Goal: Task Accomplishment & Management: Manage account settings

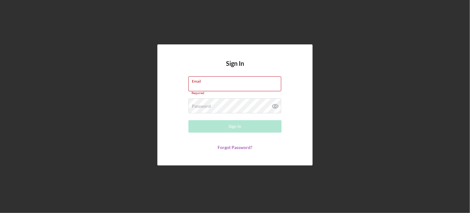
type input "[PERSON_NAME][EMAIL_ADDRESS][PERSON_NAME][DOMAIN_NAME]"
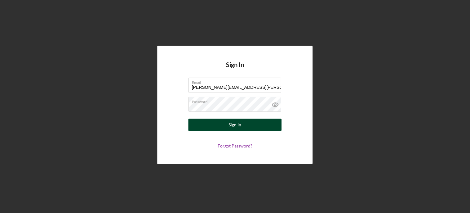
click at [235, 130] on div "Sign In" at bounding box center [235, 124] width 13 height 12
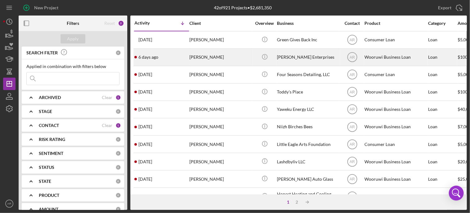
click at [211, 53] on div "[PERSON_NAME]" at bounding box center [220, 57] width 62 height 16
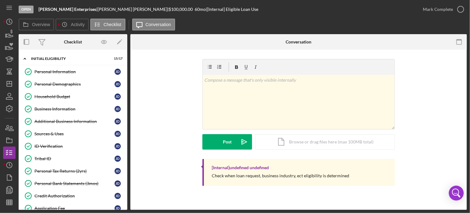
scroll to position [126, 0]
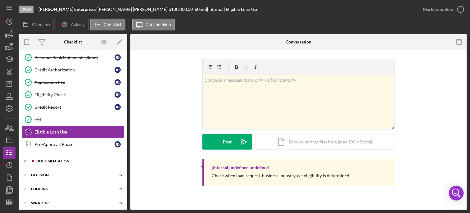
click at [45, 159] on div "Documentation" at bounding box center [77, 161] width 83 height 4
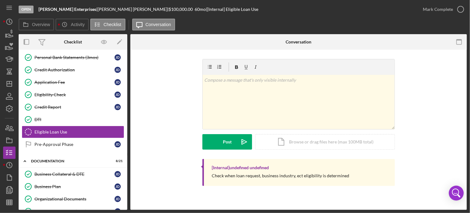
drag, startPoint x: 125, startPoint y: 96, endPoint x: 127, endPoint y: 110, distance: 14.3
click at [127, 110] on div "Icon/Expander Initial Eligibility 15 / 17 Personal Information Personal Informa…" at bounding box center [73, 130] width 109 height 160
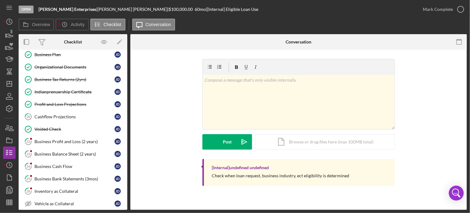
scroll to position [259, 0]
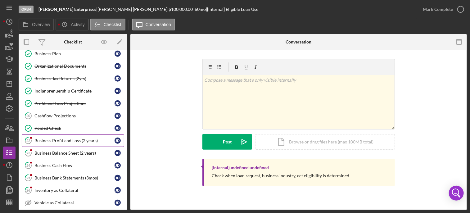
click at [56, 138] on div "Business Profit and Loss (2 years)" at bounding box center [74, 140] width 80 height 5
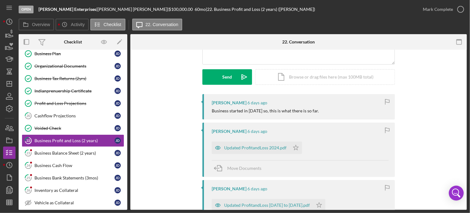
scroll to position [81, 0]
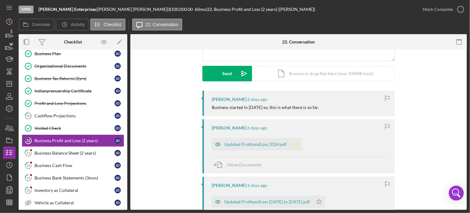
click at [293, 145] on icon "Icon/Star" at bounding box center [295, 144] width 12 height 12
click at [313, 203] on icon "Icon/Star" at bounding box center [319, 201] width 12 height 12
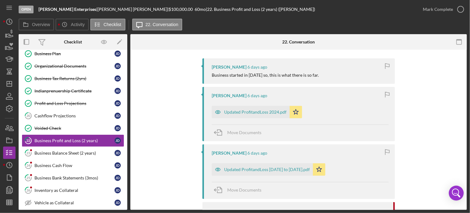
scroll to position [103, 0]
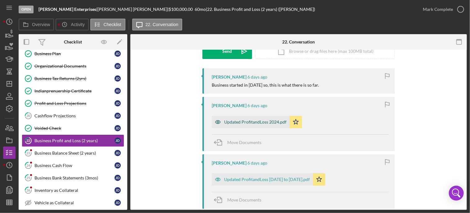
click at [252, 122] on div "Updated ProfitandLoss 2024.pdf" at bounding box center [255, 121] width 62 height 5
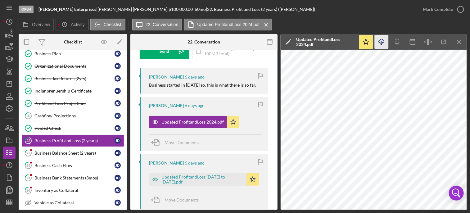
click at [383, 42] on icon "Icon/Download" at bounding box center [381, 42] width 14 height 14
click at [187, 177] on div "Updated ProfitandLoss [DATE] to [DATE].pdf" at bounding box center [202, 179] width 82 height 10
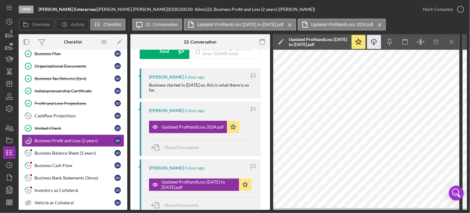
click at [374, 43] on icon "Icon/Download" at bounding box center [374, 42] width 14 height 14
click at [74, 150] on div "Business Balance Sheet (2 years)" at bounding box center [74, 152] width 80 height 5
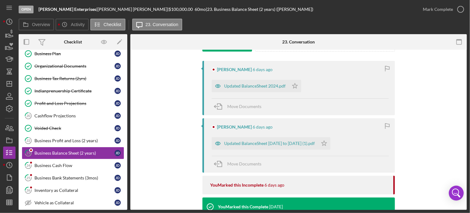
scroll to position [111, 0]
click at [295, 86] on icon "Icon/Star" at bounding box center [294, 85] width 12 height 12
click at [321, 143] on polygon "button" at bounding box center [323, 142] width 5 height 5
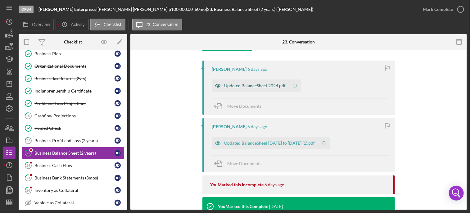
click at [271, 86] on div "Updated BalanceSheet 2024.pdf" at bounding box center [254, 85] width 61 height 5
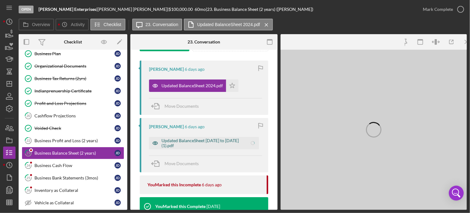
click at [196, 139] on div "Updated BalanceSheet [DATE] to [DATE] (1).pdf" at bounding box center [202, 143] width 82 height 10
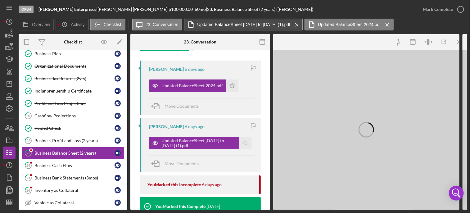
click at [243, 22] on label "Updated BalanceSheet [DATE] to [DATE] (1).pdf" at bounding box center [243, 24] width 93 height 5
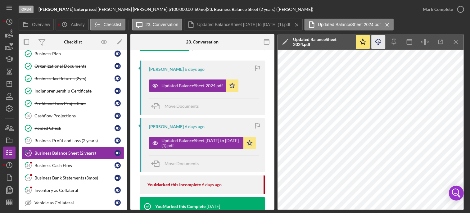
click at [377, 41] on icon "Icon/Download" at bounding box center [378, 42] width 14 height 14
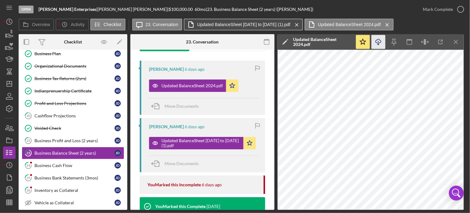
click at [273, 25] on label "Updated BalanceSheet [DATE] to [DATE] (1).pdf" at bounding box center [243, 24] width 93 height 5
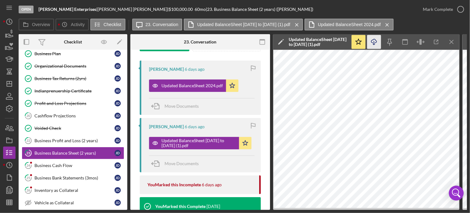
click at [376, 43] on icon "Icon/Download" at bounding box center [374, 42] width 14 height 14
click at [87, 134] on link "22 Business Profit and Loss (2 years) [PERSON_NAME]" at bounding box center [73, 140] width 102 height 12
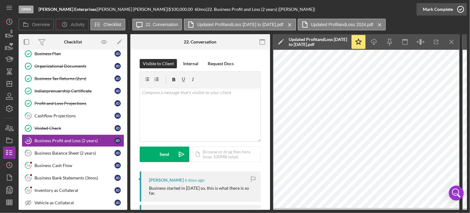
click at [463, 9] on icon "button" at bounding box center [460, 10] width 16 height 16
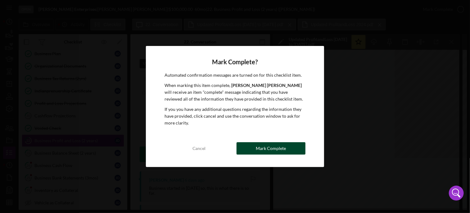
click at [274, 151] on div "Mark Complete" at bounding box center [271, 148] width 30 height 12
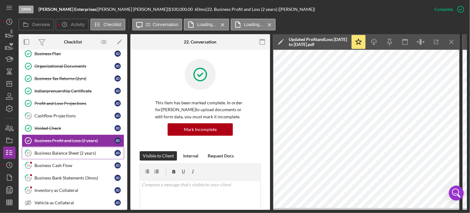
click at [65, 150] on div "Business Balance Sheet (2 years)" at bounding box center [74, 152] width 80 height 5
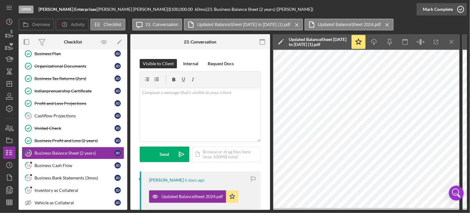
click at [460, 10] on icon "button" at bounding box center [460, 10] width 16 height 16
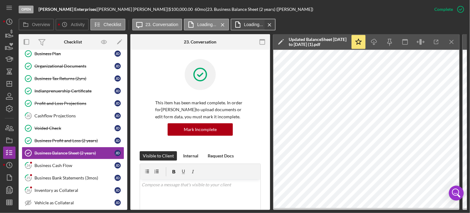
click at [271, 23] on icon "Icon/Menu Close" at bounding box center [269, 25] width 11 height 16
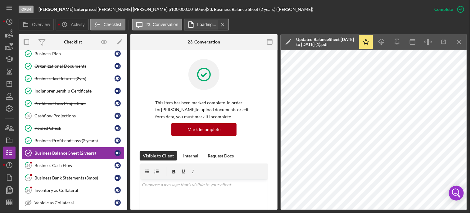
click at [222, 24] on icon "Icon/Menu Close" at bounding box center [222, 25] width 11 height 16
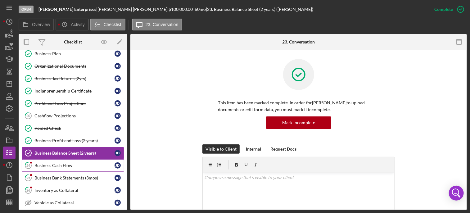
click at [63, 163] on div "Business Cash Flow" at bounding box center [74, 165] width 80 height 5
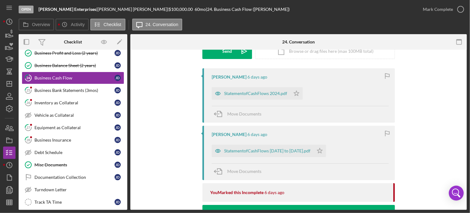
scroll to position [107, 0]
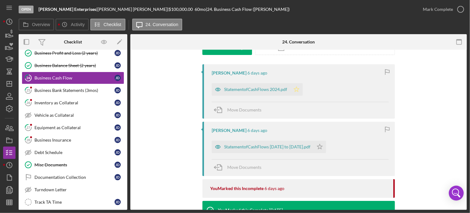
click at [294, 87] on icon "Icon/Star" at bounding box center [296, 89] width 12 height 12
click at [313, 152] on icon "Icon/Star" at bounding box center [319, 146] width 12 height 12
click at [247, 91] on div "StatementofCashFlows 2024.pdf" at bounding box center [255, 89] width 63 height 5
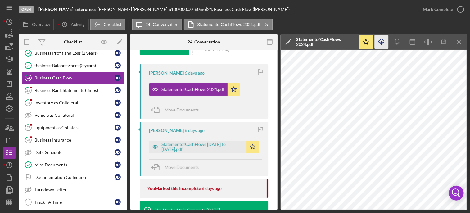
click at [381, 41] on line "button" at bounding box center [381, 42] width 0 height 3
click at [265, 25] on icon "Icon/Menu Close" at bounding box center [266, 25] width 11 height 16
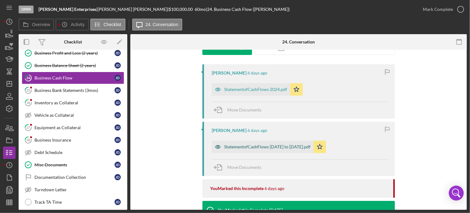
click at [246, 145] on div "StatementofCashFlows [DATE] to [DATE].pdf" at bounding box center [267, 146] width 86 height 5
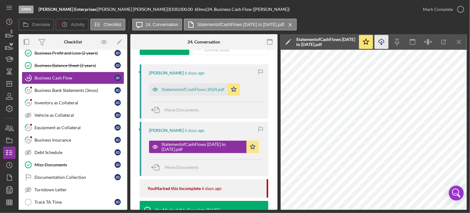
click at [381, 40] on icon "Icon/Download" at bounding box center [381, 42] width 14 height 14
click at [463, 8] on icon "button" at bounding box center [460, 10] width 16 height 16
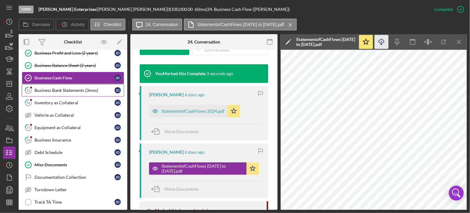
click at [78, 84] on link "25 Business Bank Statements (3mos) [PERSON_NAME]" at bounding box center [73, 90] width 102 height 12
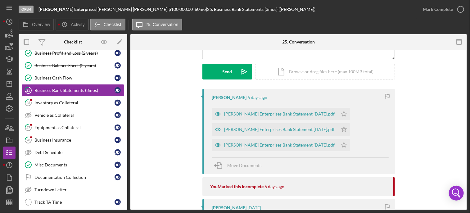
scroll to position [90, 0]
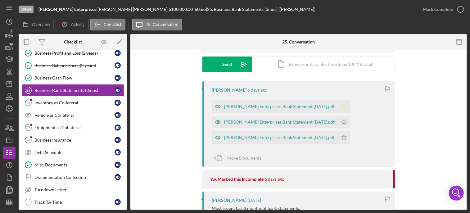
click at [337, 105] on icon "Icon/Star" at bounding box center [343, 106] width 12 height 12
click at [337, 119] on icon "Icon/Star" at bounding box center [343, 122] width 12 height 12
click at [337, 137] on icon "Icon/Star" at bounding box center [343, 137] width 12 height 12
click at [256, 106] on div "[PERSON_NAME] Enterprises Bank Statement [DATE].pdf" at bounding box center [279, 106] width 110 height 5
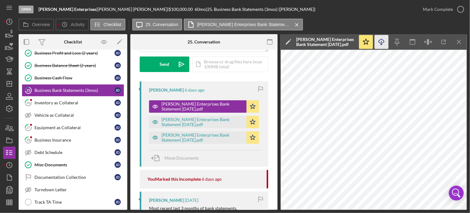
click at [380, 42] on icon "Icon/Download" at bounding box center [381, 42] width 14 height 14
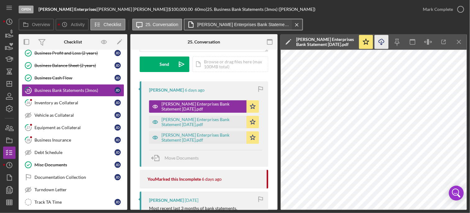
click at [294, 24] on icon "Icon/Menu Close" at bounding box center [296, 25] width 11 height 16
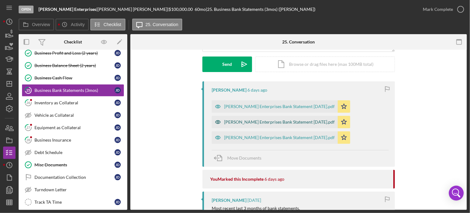
click at [266, 120] on div "[PERSON_NAME] Enterprises Bank Statement [DATE].pdf" at bounding box center [279, 121] width 110 height 5
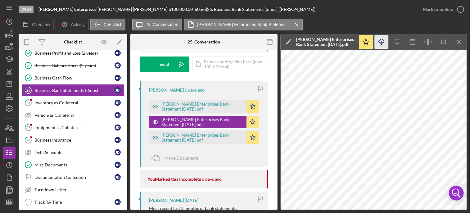
click at [381, 45] on icon "Icon/Download" at bounding box center [381, 42] width 14 height 14
click at [186, 135] on div "[PERSON_NAME] Enterprises Bank Statement [DATE].pdf" at bounding box center [202, 137] width 82 height 10
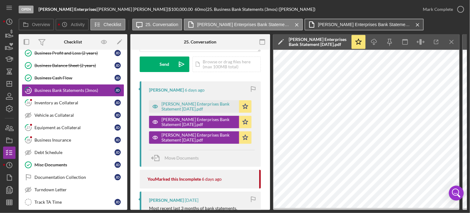
click at [371, 24] on label "[PERSON_NAME] Enterprises Bank Statement [DATE].pdf" at bounding box center [364, 24] width 93 height 5
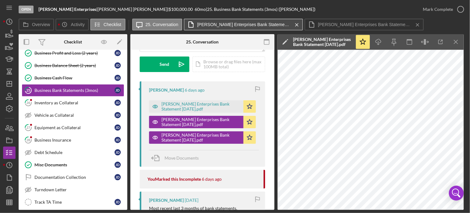
click at [263, 27] on button "[PERSON_NAME] Enterprises Bank Statement [DATE].pdf Icon/Menu Close" at bounding box center [243, 25] width 119 height 12
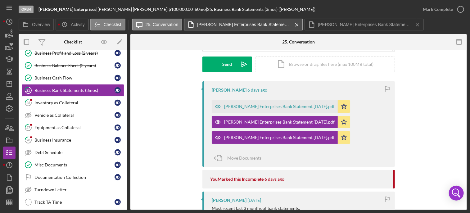
click at [251, 23] on label "[PERSON_NAME] Enterprises Bank Statement [DATE].pdf" at bounding box center [243, 24] width 93 height 5
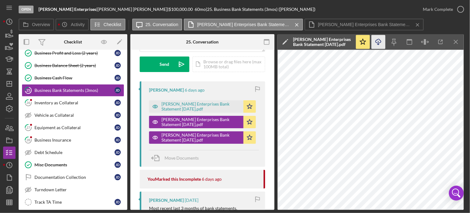
click at [377, 45] on polyline "button" at bounding box center [378, 44] width 2 height 1
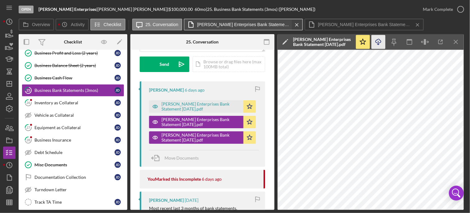
click at [295, 23] on icon "Icon/Menu Close" at bounding box center [296, 25] width 11 height 16
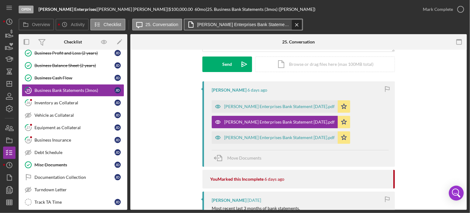
click at [298, 24] on button "[PERSON_NAME] Enterprises Bank Statement [DATE].pdf Icon/Menu Close" at bounding box center [243, 25] width 119 height 12
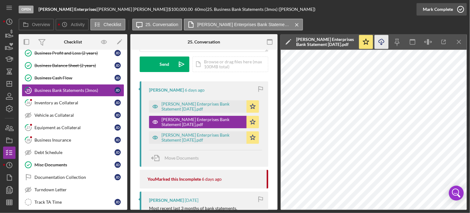
click at [464, 11] on icon "button" at bounding box center [460, 10] width 16 height 16
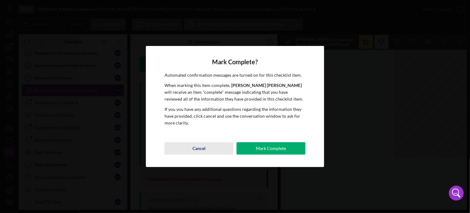
click at [201, 152] on div "Cancel" at bounding box center [198, 148] width 13 height 12
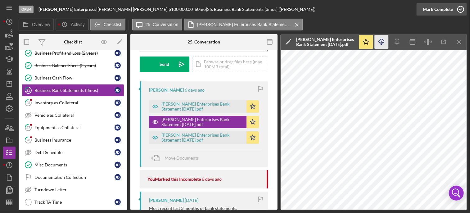
click at [461, 10] on icon "button" at bounding box center [460, 10] width 16 height 16
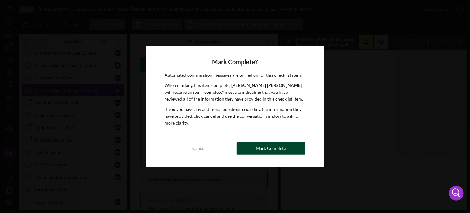
click at [271, 148] on div "Mark Complete" at bounding box center [271, 148] width 30 height 12
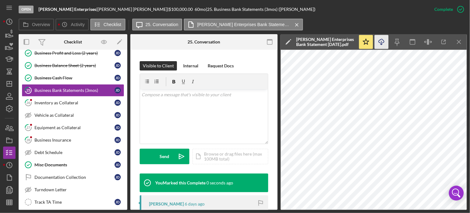
scroll to position [182, 0]
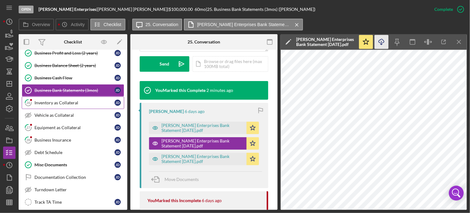
click at [93, 100] on div "Inventory as Collateral" at bounding box center [74, 102] width 80 height 5
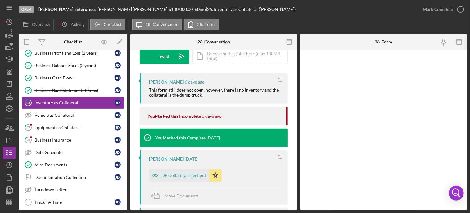
scroll to position [103, 0]
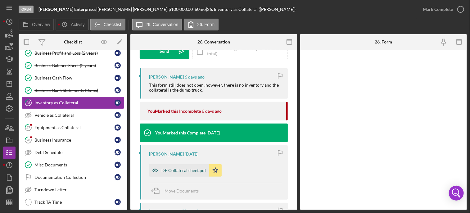
click at [180, 168] on div "DE Collateral sheet.pdf" at bounding box center [183, 170] width 45 height 5
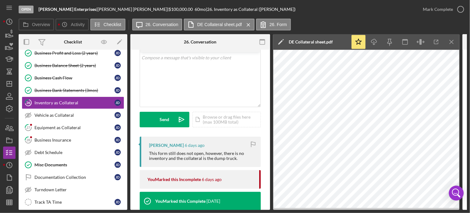
scroll to position [31, 0]
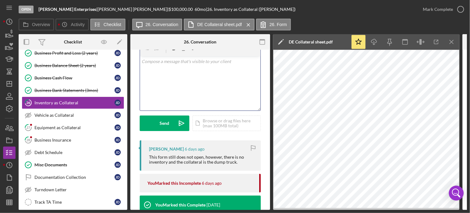
click at [184, 72] on div "v Color teal Color pink Remove color Add row above Add row below Add column bef…" at bounding box center [200, 83] width 120 height 54
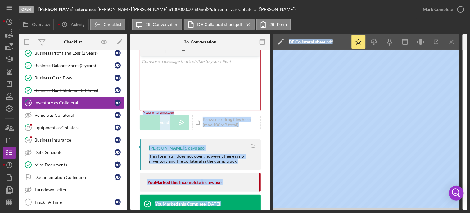
drag, startPoint x: 270, startPoint y: 100, endPoint x: 271, endPoint y: 114, distance: 14.3
click at [271, 114] on div "Overview Internal Workflow Stage Open Icon/Dropdown Arrow Archive (can unarchiv…" at bounding box center [243, 122] width 448 height 176
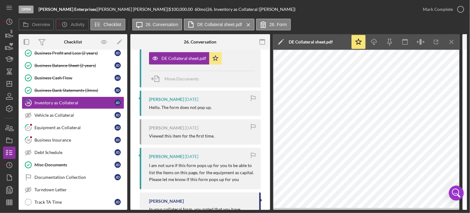
scroll to position [216, 0]
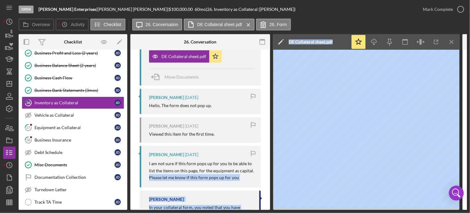
drag, startPoint x: 271, startPoint y: 172, endPoint x: 271, endPoint y: 176, distance: 4.4
click at [271, 176] on div "Overview Internal Workflow Stage Open Icon/Dropdown Arrow Archive (can unarchiv…" at bounding box center [243, 122] width 448 height 176
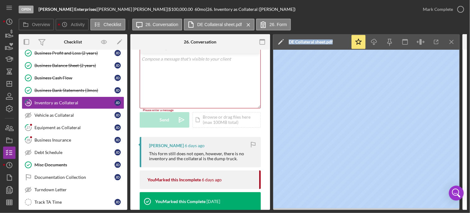
scroll to position [22, 0]
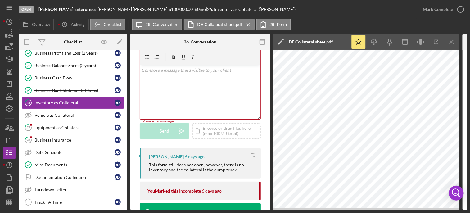
click at [186, 69] on p at bounding box center [200, 70] width 117 height 7
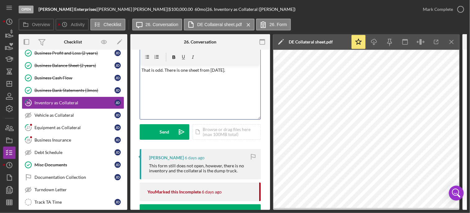
click at [246, 69] on p "That is odd. There is one sheet from [DATE]." at bounding box center [200, 70] width 117 height 7
drag, startPoint x: 253, startPoint y: 71, endPoint x: 242, endPoint y: 70, distance: 11.2
drag, startPoint x: 242, startPoint y: 70, endPoint x: 252, endPoint y: 69, distance: 10.6
click at [252, 69] on p "That is odd. There is one sheet from [DATE]. I'll ask" at bounding box center [200, 70] width 117 height 7
drag, startPoint x: 252, startPoint y: 69, endPoint x: 243, endPoint y: 69, distance: 9.3
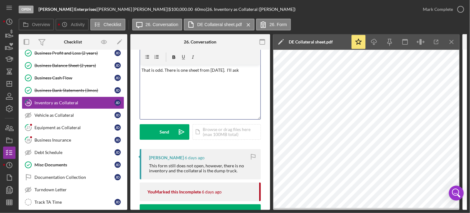
drag, startPoint x: 243, startPoint y: 69, endPoint x: 234, endPoint y: 82, distance: 15.8
click at [234, 82] on div "v Color teal Color pink Remove color Add row above Add row below Add column bef…" at bounding box center [200, 92] width 120 height 54
click at [253, 69] on p "That is odd. There is one sheet from [DATE]. I'll ask" at bounding box center [200, 70] width 117 height 7
click at [169, 134] on button "Send Icon/icon-invite-send" at bounding box center [165, 132] width 50 height 16
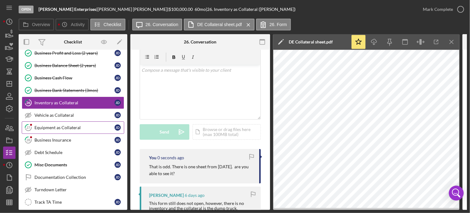
click at [62, 127] on link "27 Equipment as Collateral [PERSON_NAME]" at bounding box center [73, 127] width 102 height 12
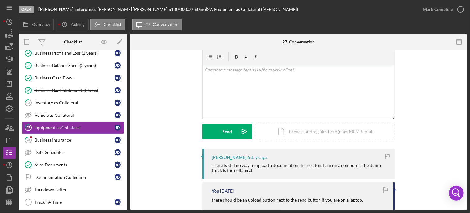
scroll to position [21, 0]
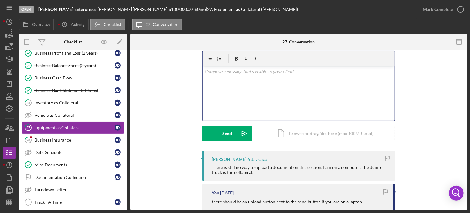
click at [247, 74] on p at bounding box center [298, 71] width 188 height 7
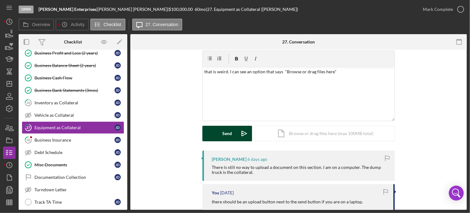
click at [225, 136] on div "Send" at bounding box center [227, 134] width 10 height 16
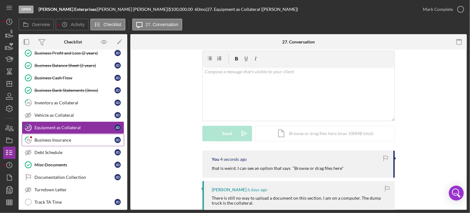
click at [61, 137] on div "Business Insurance" at bounding box center [74, 139] width 80 height 5
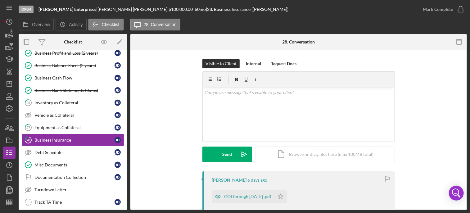
drag, startPoint x: 466, startPoint y: 90, endPoint x: 470, endPoint y: 118, distance: 28.5
drag, startPoint x: 470, startPoint y: 118, endPoint x: 466, endPoint y: 109, distance: 9.9
click at [466, 109] on div "28 Business Insurance Visible to Client Internal Request Docs v Color teal Colo…" at bounding box center [298, 130] width 336 height 160
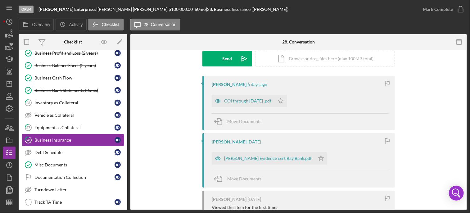
scroll to position [94, 0]
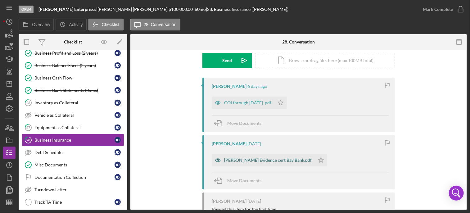
click at [254, 160] on div "[PERSON_NAME] Evidence cert Bay Bank.pdf" at bounding box center [267, 160] width 87 height 5
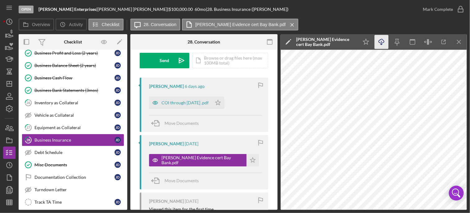
click at [378, 42] on icon "Icon/Download" at bounding box center [381, 42] width 14 height 14
click at [246, 160] on icon "Icon/Star" at bounding box center [252, 160] width 12 height 12
click at [180, 102] on div "COI through [DATE] .pdf" at bounding box center [184, 102] width 47 height 5
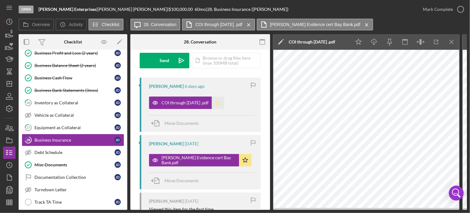
click at [222, 102] on icon "Icon/Star" at bounding box center [218, 102] width 12 height 12
click at [460, 9] on icon "button" at bounding box center [460, 10] width 16 height 16
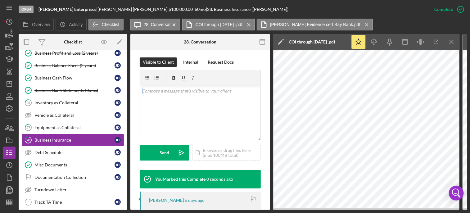
scroll to position [186, 0]
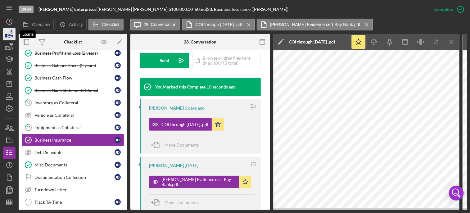
click at [8, 36] on icon "button" at bounding box center [10, 34] width 16 height 16
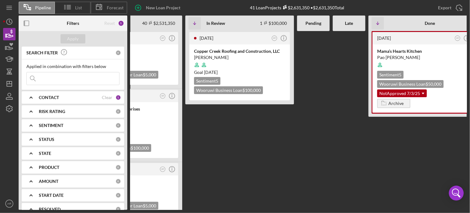
scroll to position [0, 70]
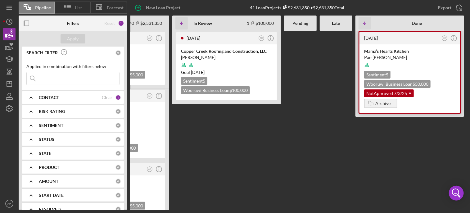
click at [398, 40] on div "[DATE] AR Icon/Info" at bounding box center [409, 38] width 100 height 12
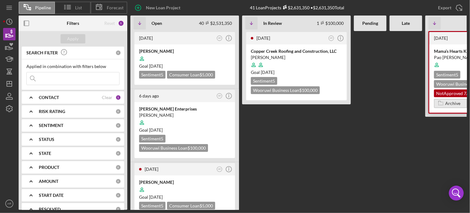
click at [452, 104] on div "Archive" at bounding box center [452, 103] width 15 height 9
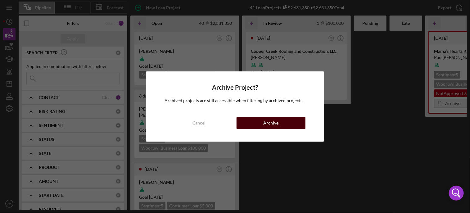
click at [269, 122] on div "Archive" at bounding box center [270, 123] width 15 height 12
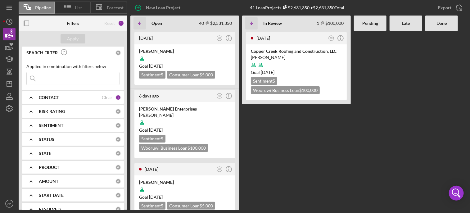
click at [441, 73] on div at bounding box center [441, 120] width 33 height 179
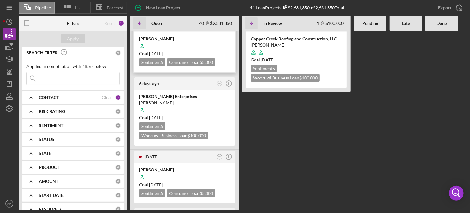
click at [168, 39] on div "[PERSON_NAME]" at bounding box center [184, 39] width 91 height 6
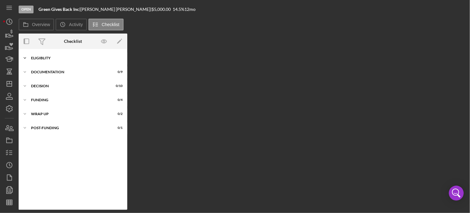
click at [51, 58] on div "Eligiblity" at bounding box center [75, 58] width 88 height 4
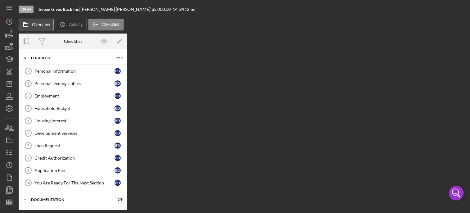
click at [37, 28] on button "Overview" at bounding box center [36, 25] width 35 height 12
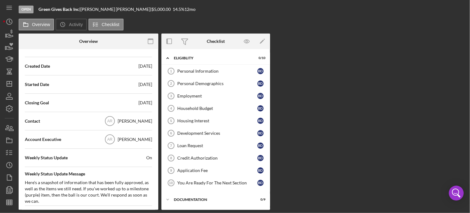
scroll to position [162, 0]
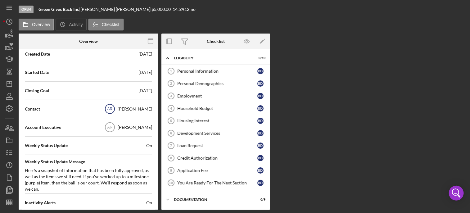
click at [113, 107] on text "AR" at bounding box center [109, 109] width 5 height 4
click at [151, 39] on rect "button" at bounding box center [150, 39] width 5 height 1
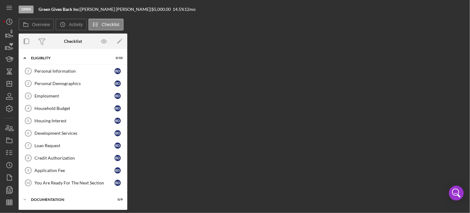
scroll to position [53, 0]
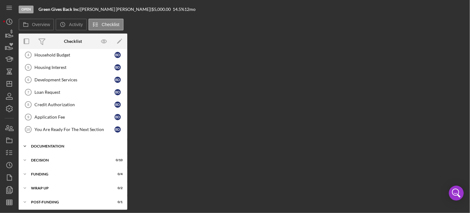
click at [59, 144] on div "Documentation" at bounding box center [75, 146] width 88 height 4
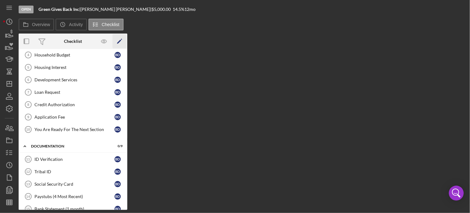
click at [120, 40] on polygon "button" at bounding box center [119, 42] width 4 height 4
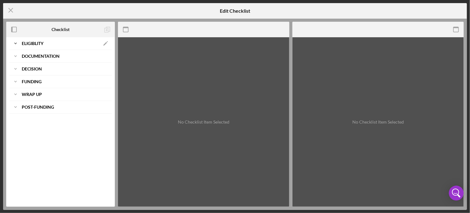
click at [51, 40] on div "Icon/Expander Eligiblity Icon/Edit" at bounding box center [60, 43] width 102 height 12
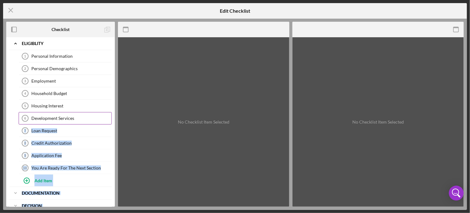
drag, startPoint x: 117, startPoint y: 69, endPoint x: 111, endPoint y: 120, distance: 52.1
click at [111, 120] on div "Checklist Icon/Expander Eligiblity Icon/Edit Personal Information 1 Personal In…" at bounding box center [234, 114] width 457 height 185
click at [84, 191] on div "Documentation" at bounding box center [61, 193] width 78 height 4
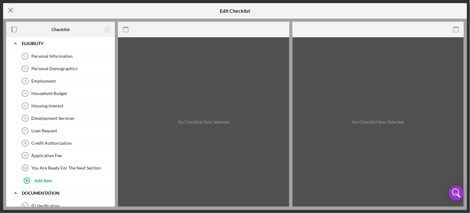
click at [11, 12] on icon "Icon/Menu Close" at bounding box center [11, 10] width 16 height 16
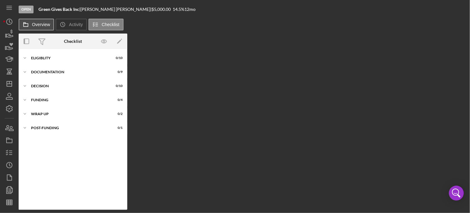
click at [45, 28] on button "Overview" at bounding box center [36, 25] width 35 height 12
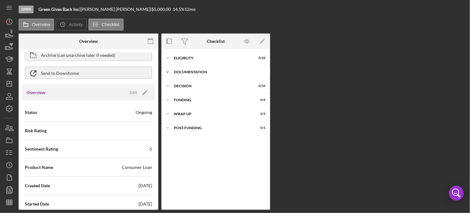
scroll to position [32, 0]
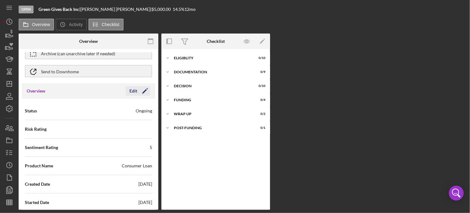
click at [141, 90] on icon "Icon/Edit" at bounding box center [145, 91] width 16 height 16
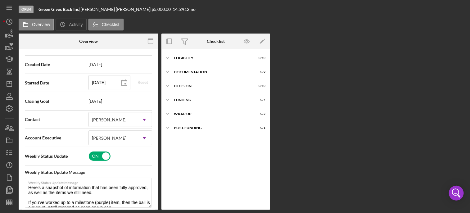
scroll to position [158, 0]
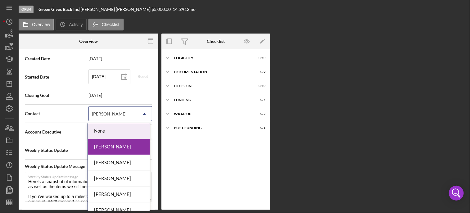
click at [137, 114] on icon "Icon/Dropdown Arrow" at bounding box center [144, 113] width 15 height 15
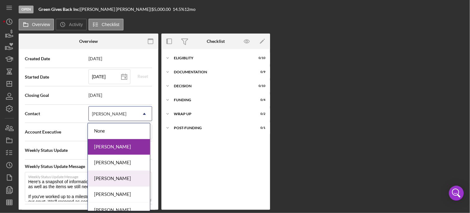
click at [114, 178] on div "[PERSON_NAME]" at bounding box center [119, 179] width 62 height 16
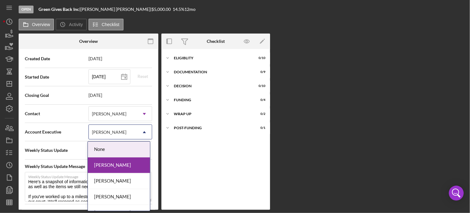
click at [141, 128] on icon "Icon/Dropdown Arrow" at bounding box center [144, 132] width 15 height 15
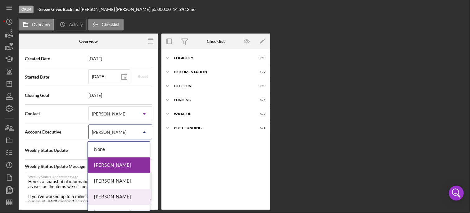
click at [106, 194] on div "[PERSON_NAME]" at bounding box center [119, 197] width 62 height 16
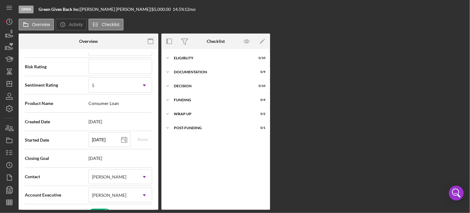
scroll to position [0, 0]
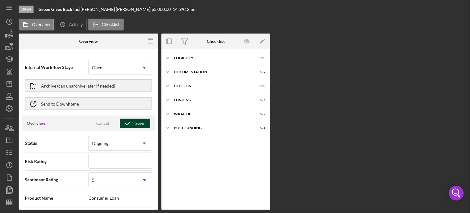
click at [138, 118] on div "Save" at bounding box center [139, 122] width 9 height 9
type textarea "Here's a snapshot of information that has been fully approved, as well as the i…"
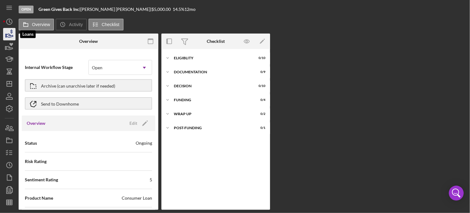
click at [7, 33] on icon "button" at bounding box center [10, 34] width 16 height 16
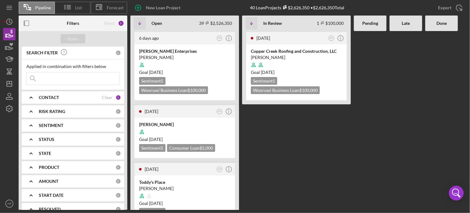
click at [300, 132] on Review "[DATE] AR Icon/Info Copper Creek Roofing and Construction, LLC [PERSON_NAME] Go…" at bounding box center [296, 120] width 109 height 179
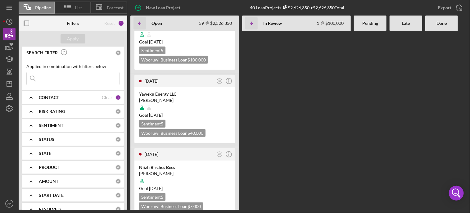
scroll to position [174, 0]
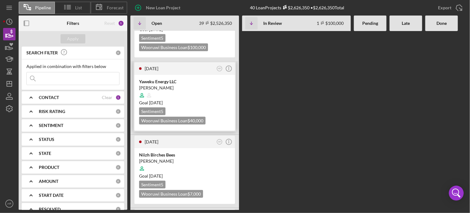
click at [161, 80] on div "Yaweku Energy LLC" at bounding box center [184, 81] width 91 height 6
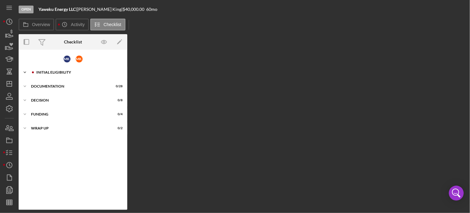
click at [41, 78] on div "Icon/Expander Initial Eligibility 6 / 29" at bounding box center [73, 72] width 109 height 12
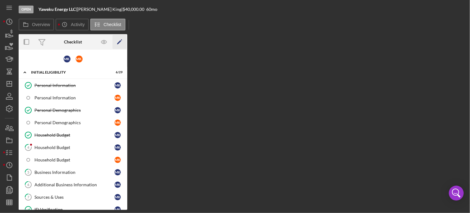
click at [120, 40] on icon "Icon/Edit" at bounding box center [120, 42] width 14 height 14
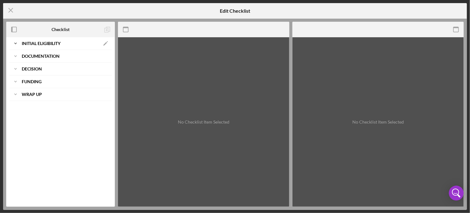
click at [36, 44] on b "Initial Eligibility" at bounding box center [41, 44] width 39 height 4
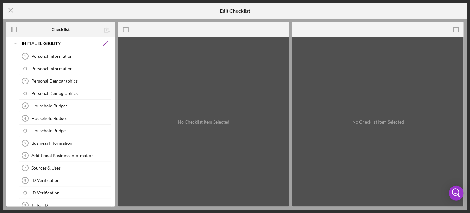
click at [102, 42] on icon "Icon/Edit" at bounding box center [105, 43] width 12 height 12
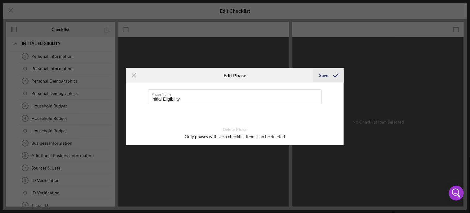
click at [323, 78] on div "Save" at bounding box center [323, 75] width 9 height 12
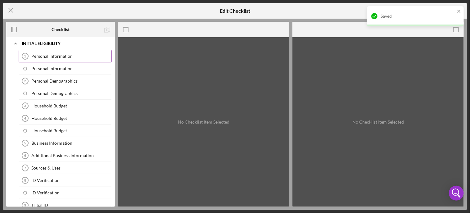
click at [56, 55] on div "Personal Information" at bounding box center [71, 56] width 80 height 5
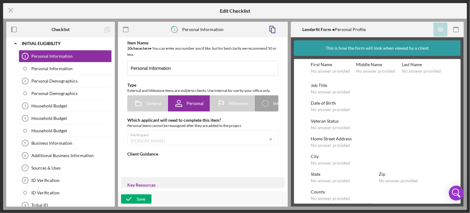
type textarea "<div><strong>Welcome! We're looking forward to working with you.</strong><br><b…"
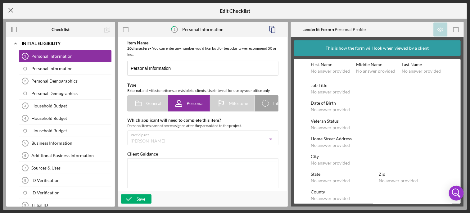
click at [8, 12] on icon "Icon/Menu Close" at bounding box center [11, 10] width 16 height 16
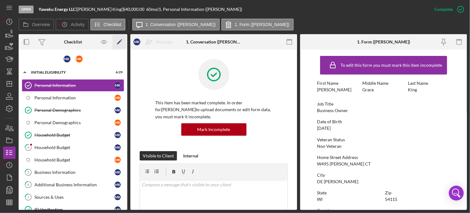
click at [121, 39] on icon "Icon/Edit" at bounding box center [120, 42] width 14 height 14
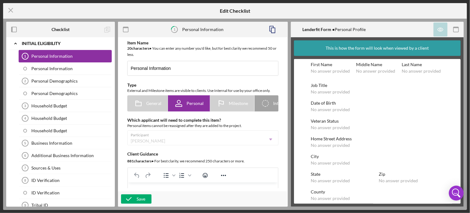
click at [55, 56] on div "Personal Information" at bounding box center [71, 56] width 80 height 5
click at [11, 11] on icon "Icon/Menu Close" at bounding box center [11, 10] width 16 height 16
click at [9, 11] on line at bounding box center [11, 10] width 4 height 4
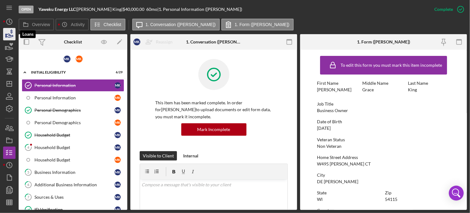
click at [9, 33] on icon "button" at bounding box center [10, 34] width 16 height 16
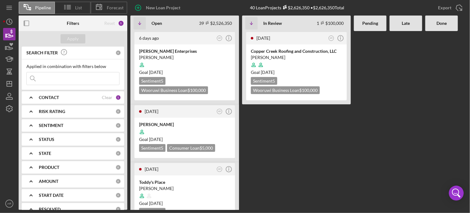
click at [291, 154] on Review "[DATE] AR Icon/Info Copper Creek Roofing and Construction, LLC [PERSON_NAME] Go…" at bounding box center [296, 120] width 109 height 179
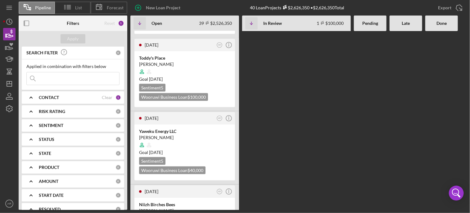
scroll to position [149, 0]
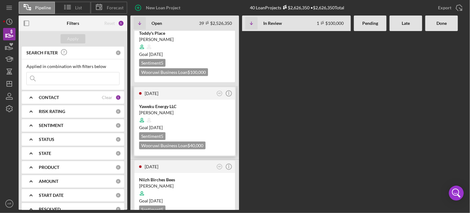
click at [164, 98] on div "[DATE] AR Icon/Info" at bounding box center [184, 93] width 100 height 12
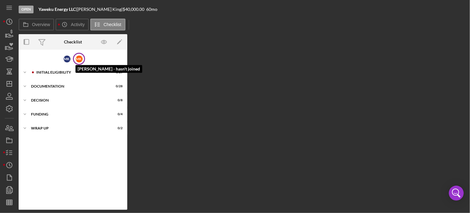
click at [82, 60] on div "M K" at bounding box center [79, 59] width 7 height 7
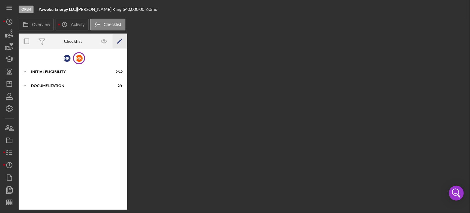
click at [120, 40] on polygon "button" at bounding box center [119, 42] width 4 height 4
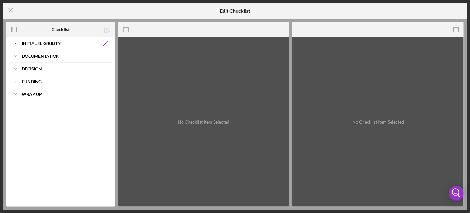
click at [105, 44] on polygon at bounding box center [105, 44] width 4 height 4
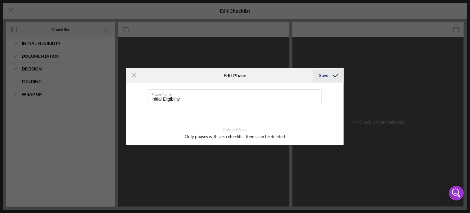
click at [329, 73] on icon "submit" at bounding box center [336, 76] width 16 height 16
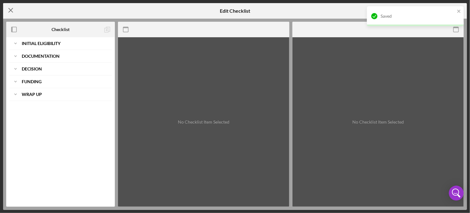
click at [11, 9] on icon "Icon/Menu Close" at bounding box center [11, 10] width 16 height 16
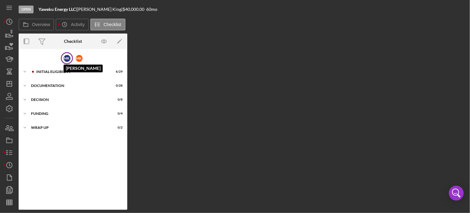
click at [67, 56] on div "M K" at bounding box center [67, 58] width 7 height 7
click at [46, 70] on div "Initial Eligibility" at bounding box center [77, 72] width 83 height 4
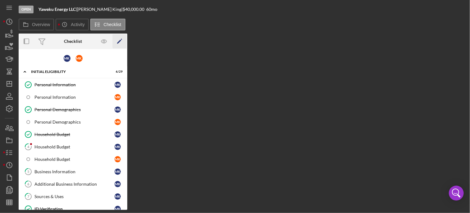
click at [121, 40] on icon "Icon/Edit" at bounding box center [120, 41] width 14 height 14
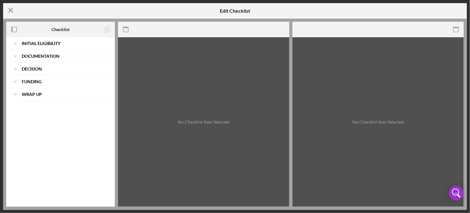
click at [9, 10] on icon "Icon/Menu Close" at bounding box center [11, 10] width 16 height 16
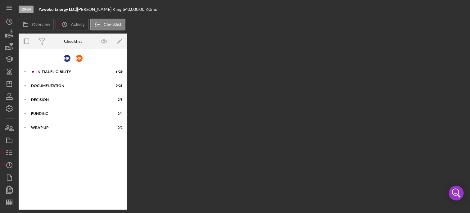
click at [450, 84] on div "Overview Internal Workflow Stage Open Icon/Dropdown Arrow Archive (can unarchiv…" at bounding box center [243, 121] width 448 height 176
click at [27, 42] on icon "button" at bounding box center [27, 41] width 14 height 14
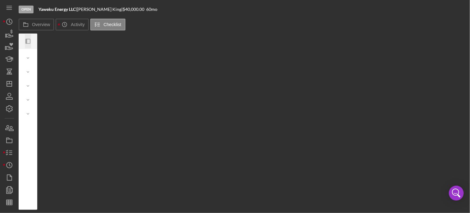
click at [27, 42] on icon "Icon/Panel Side Expand" at bounding box center [28, 41] width 14 height 14
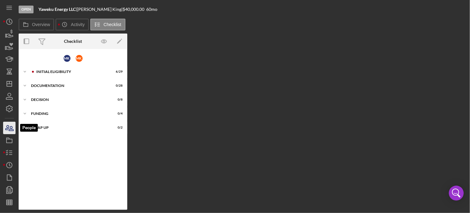
click at [11, 126] on icon "button" at bounding box center [10, 128] width 16 height 16
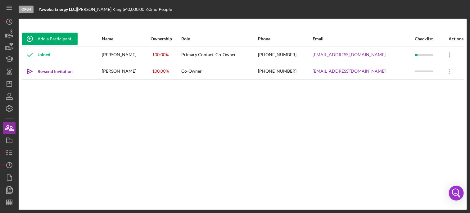
click at [447, 56] on icon "Icon/Overflow" at bounding box center [449, 55] width 16 height 16
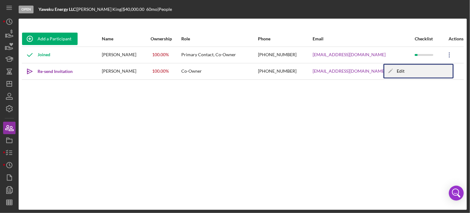
click at [399, 71] on div "Icon/Edit Edit" at bounding box center [418, 71] width 68 height 13
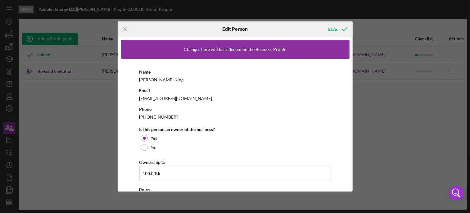
drag, startPoint x: 350, startPoint y: 61, endPoint x: 349, endPoint y: 70, distance: 9.4
click at [349, 70] on div "Changes here will be reflected on the Business Profile Name [PERSON_NAME] Email…" at bounding box center [235, 114] width 235 height 155
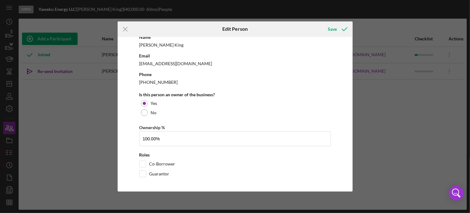
scroll to position [35, 0]
click at [154, 174] on label "Guarantor" at bounding box center [159, 173] width 20 height 6
click at [146, 174] on input "Guarantor" at bounding box center [143, 173] width 6 height 6
checkbox input "true"
click at [330, 28] on div "Save" at bounding box center [331, 29] width 9 height 12
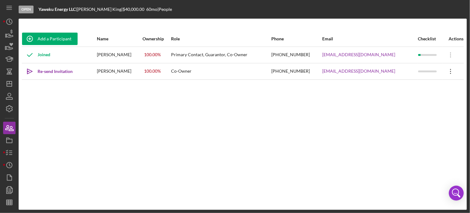
click at [447, 70] on icon "Icon/Overflow" at bounding box center [451, 72] width 16 height 16
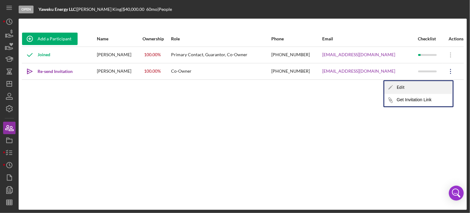
click at [403, 87] on div "Icon/Edit Edit" at bounding box center [418, 87] width 68 height 13
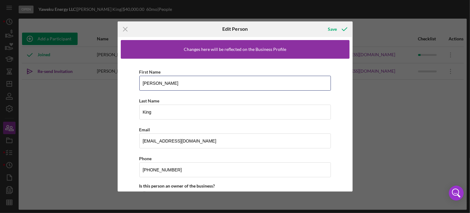
drag, startPoint x: 160, startPoint y: 80, endPoint x: 93, endPoint y: 85, distance: 66.8
click at [93, 85] on div "Icon/Menu Close Edit Person Save Changes here will be reflected on the Business…" at bounding box center [235, 106] width 470 height 213
type input "Levi"
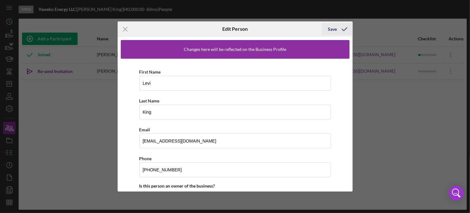
click at [335, 28] on div "Save" at bounding box center [331, 29] width 9 height 12
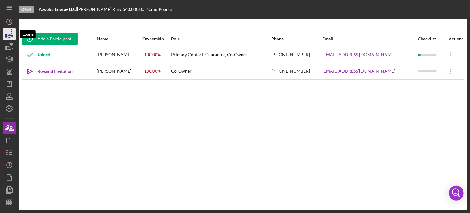
click at [7, 34] on icon "button" at bounding box center [10, 34] width 16 height 16
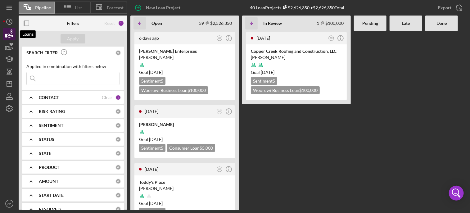
click at [7, 34] on icon "button" at bounding box center [10, 34] width 16 height 16
drag, startPoint x: 345, startPoint y: 138, endPoint x: 330, endPoint y: 142, distance: 15.6
click at [330, 142] on Review "[DATE] AR Icon/Info Copper Creek Roofing and Construction, LLC [PERSON_NAME] Go…" at bounding box center [296, 120] width 109 height 179
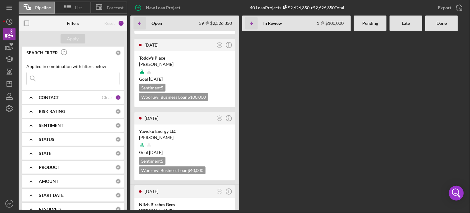
scroll to position [136, 0]
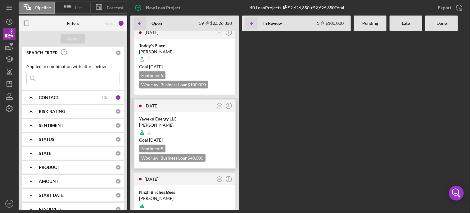
click at [164, 116] on div "Yaweku Energy LLC" at bounding box center [184, 119] width 91 height 6
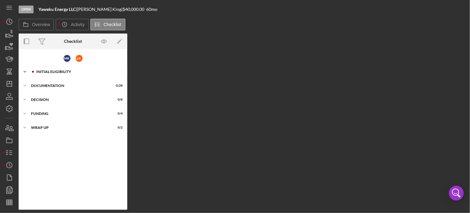
click at [32, 73] on div at bounding box center [33, 72] width 4 height 4
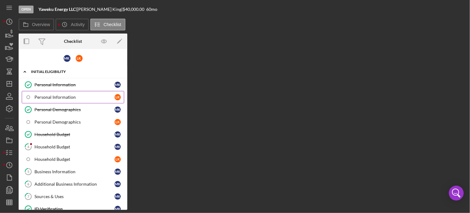
click at [63, 97] on div "Personal Information" at bounding box center [74, 97] width 80 height 5
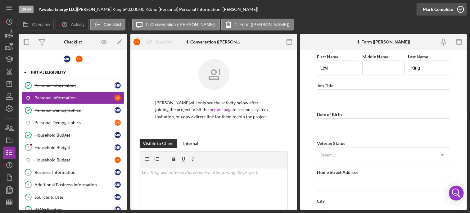
click at [461, 9] on icon "button" at bounding box center [460, 10] width 16 height 16
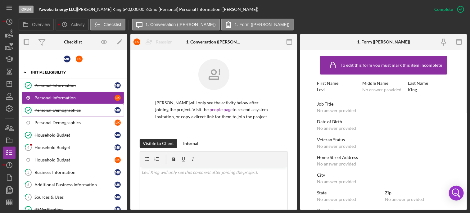
click at [57, 112] on link "Personal Demographics Personal Demographics M K" at bounding box center [73, 110] width 102 height 12
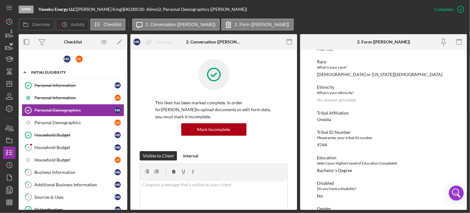
scroll to position [73, 0]
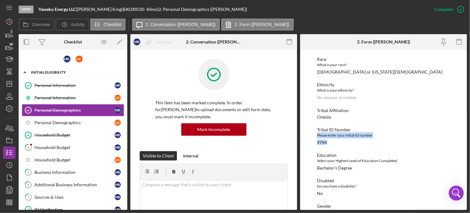
drag, startPoint x: 464, startPoint y: 124, endPoint x: 470, endPoint y: 142, distance: 18.3
click at [469, 142] on html "Open Yaweku Energy LLC | [PERSON_NAME] | $40,000.00 60 mo | 2. Personal Demogra…" at bounding box center [235, 106] width 470 height 213
drag, startPoint x: 463, startPoint y: 154, endPoint x: 462, endPoint y: 149, distance: 4.7
click at [462, 150] on div "To edit this form you must mark this item incomplete Demographic Information Ma…" at bounding box center [383, 130] width 167 height 160
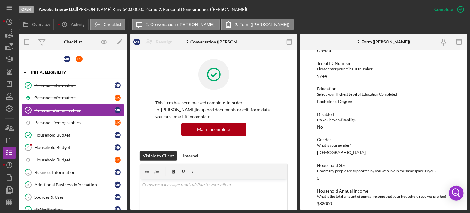
scroll to position [144, 0]
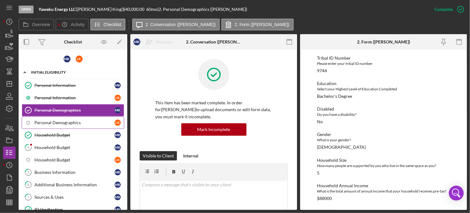
click at [49, 122] on div "Personal Demographics" at bounding box center [74, 122] width 80 height 5
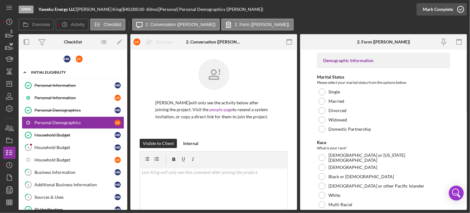
click at [461, 8] on icon "button" at bounding box center [460, 10] width 16 height 16
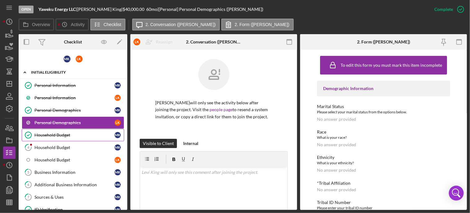
click at [59, 136] on div "Household Budget" at bounding box center [74, 134] width 80 height 5
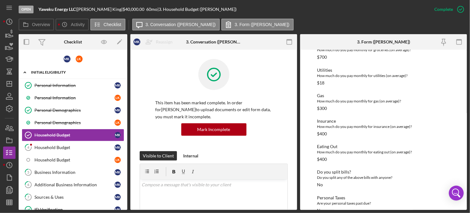
scroll to position [102, 0]
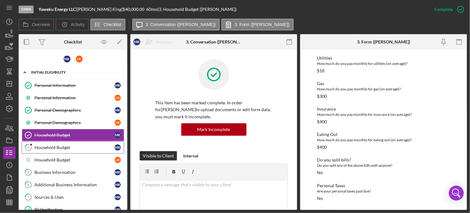
click at [56, 146] on div "Household Budget" at bounding box center [74, 147] width 80 height 5
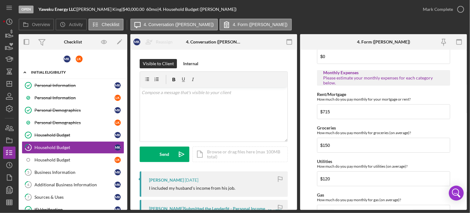
scroll to position [282, 0]
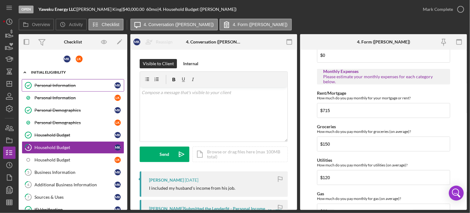
click at [59, 84] on div "Personal Information" at bounding box center [74, 85] width 80 height 5
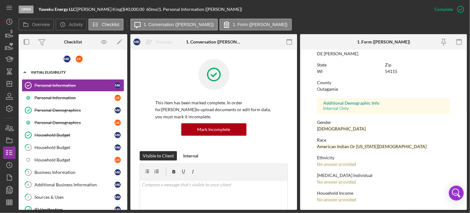
scroll to position [129, 0]
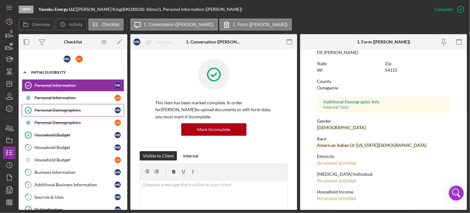
click at [63, 108] on div "Personal Demographics" at bounding box center [74, 110] width 80 height 5
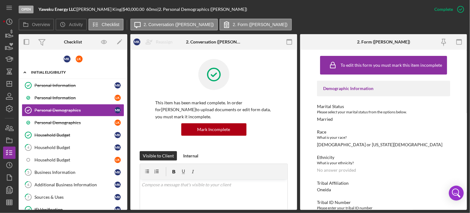
drag, startPoint x: 464, startPoint y: 112, endPoint x: 469, endPoint y: 137, distance: 25.6
click at [469, 137] on div "Open Yaweku Energy LLC | [PERSON_NAME] | $40,000.00 60 mo | 2. Personal Demogra…" at bounding box center [235, 106] width 470 height 213
click at [63, 136] on div "Household Budget" at bounding box center [74, 134] width 80 height 5
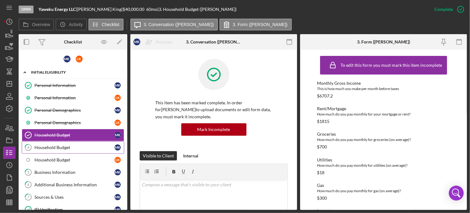
click at [57, 145] on div "Household Budget" at bounding box center [74, 147] width 80 height 5
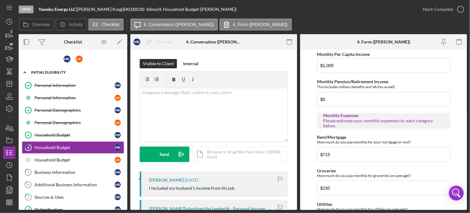
scroll to position [242, 0]
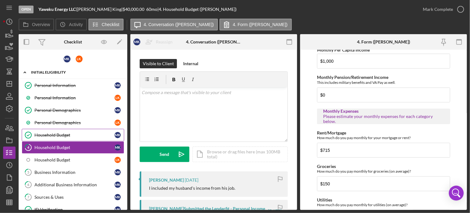
click at [72, 133] on div "Household Budget" at bounding box center [74, 134] width 80 height 5
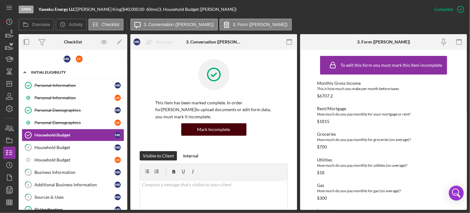
click at [223, 130] on div "Mark Incomplete" at bounding box center [213, 129] width 33 height 12
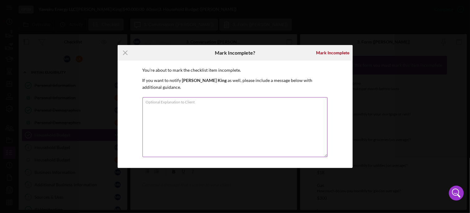
click at [198, 110] on textarea "Optional Explanation to Client" at bounding box center [234, 127] width 185 height 60
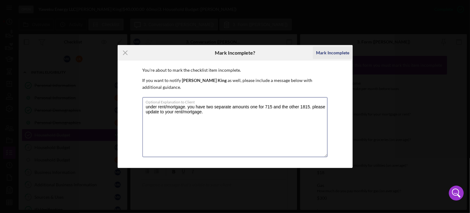
type textarea "under rent/mortgage. you have two separate amounts one for 715 and the other 18…"
click at [336, 58] on div "Mark Incomplete" at bounding box center [332, 53] width 33 height 12
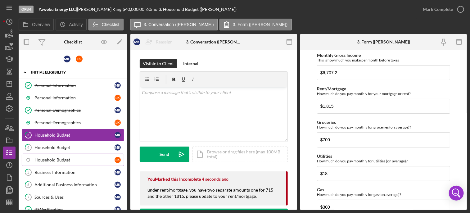
click at [56, 160] on div "Household Budget" at bounding box center [74, 159] width 80 height 5
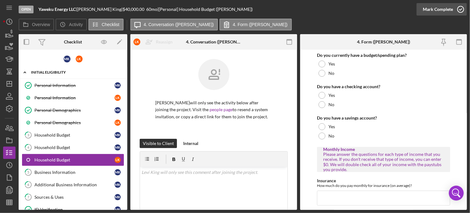
click at [463, 8] on icon "button" at bounding box center [460, 10] width 16 height 16
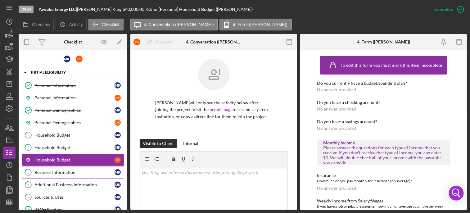
click at [63, 172] on div "Business Information" at bounding box center [74, 172] width 80 height 5
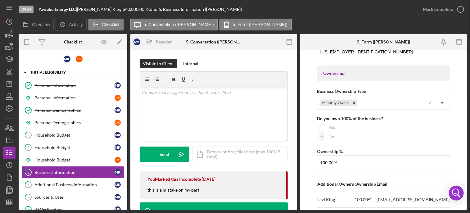
scroll to position [279, 0]
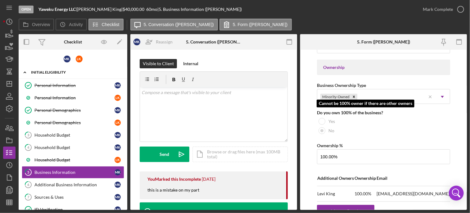
click at [319, 119] on div at bounding box center [321, 121] width 7 height 7
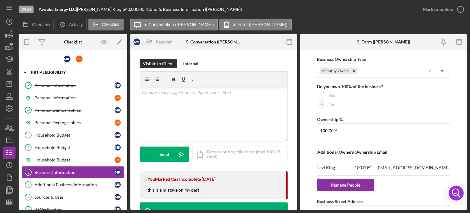
scroll to position [307, 0]
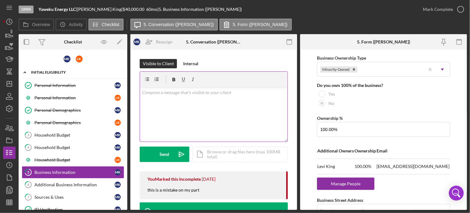
click at [174, 99] on div "v Color teal Color pink Remove color Add row above Add row below Add column bef…" at bounding box center [213, 114] width 147 height 54
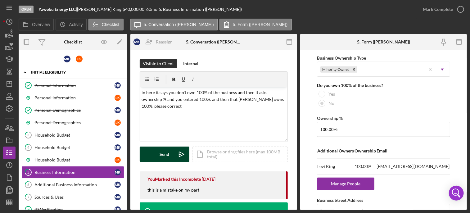
click at [151, 153] on button "Send Icon/icon-invite-send" at bounding box center [165, 154] width 50 height 16
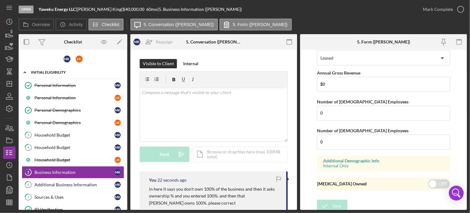
scroll to position [608, 0]
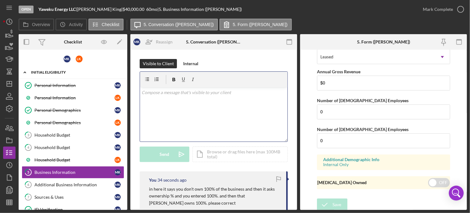
click at [196, 96] on div "v Color teal Color pink Remove color Add row above Add row below Add column bef…" at bounding box center [213, 114] width 147 height 54
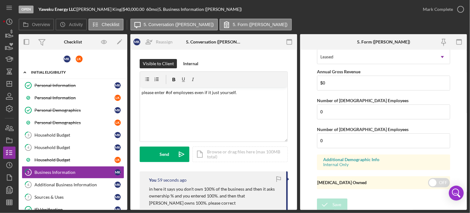
drag, startPoint x: 464, startPoint y: 181, endPoint x: 463, endPoint y: 173, distance: 7.9
click at [463, 173] on form "Business Name Yaweku Energy LLC DBA Yaweku Market Business Start Date [DATE] Le…" at bounding box center [383, 130] width 167 height 160
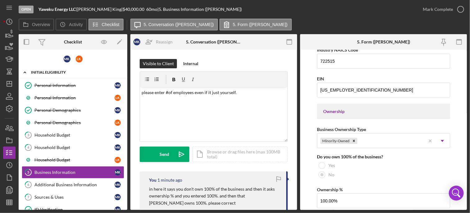
scroll to position [225, 0]
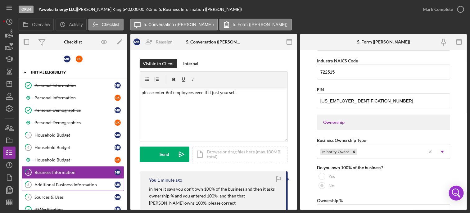
click at [165, 153] on div "Send" at bounding box center [165, 154] width 10 height 16
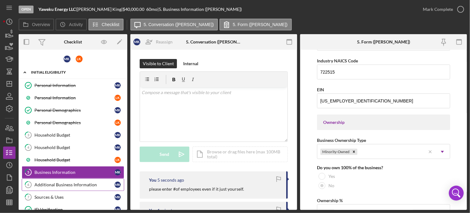
click at [49, 184] on div "Additional Business Information" at bounding box center [74, 184] width 80 height 5
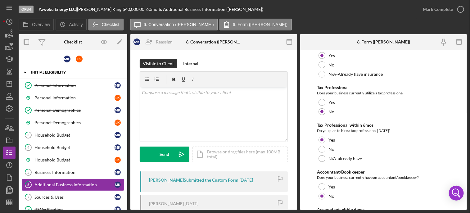
scroll to position [408, 0]
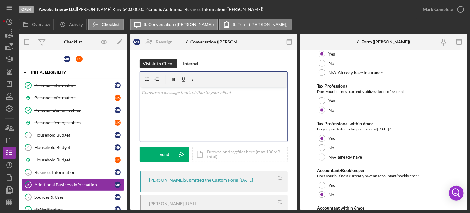
click at [187, 96] on div "v Color teal Color pink Remove color Add row above Add row below Add column bef…" at bounding box center [213, 114] width 147 height 54
click at [191, 104] on div "v Color teal Color pink Remove color Add row above Add row below Add column bef…" at bounding box center [213, 114] width 147 height 54
click at [173, 101] on div "v Color teal Color pink Remove color Add row above Add row below Add column bef…" at bounding box center [213, 114] width 147 height 54
click at [187, 95] on p at bounding box center [214, 92] width 144 height 7
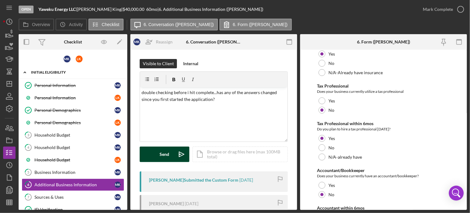
click at [151, 157] on button "Send Icon/icon-invite-send" at bounding box center [165, 154] width 50 height 16
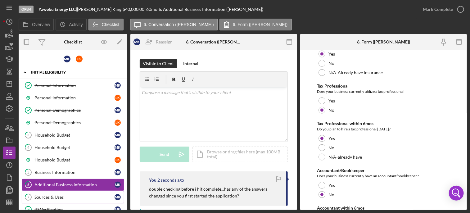
click at [74, 194] on div "Sources & Uses" at bounding box center [74, 196] width 80 height 5
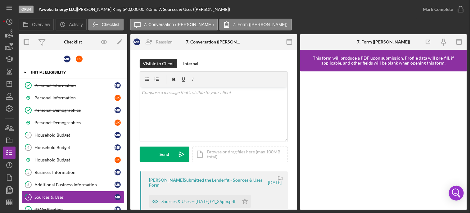
drag, startPoint x: 295, startPoint y: 95, endPoint x: 298, endPoint y: 118, distance: 23.2
click at [298, 118] on div "Overview Internal Workflow Stage Open Icon/Dropdown Arrow Archive (can unarchiv…" at bounding box center [243, 122] width 448 height 176
drag, startPoint x: 295, startPoint y: 94, endPoint x: 295, endPoint y: 98, distance: 4.4
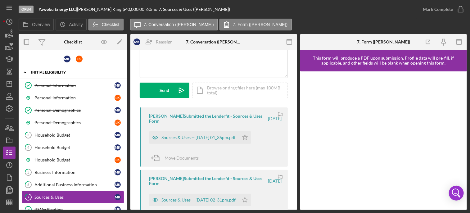
scroll to position [65, 0]
click at [221, 136] on div "Sources & Uses -- [DATE] 01_36pm.pdf" at bounding box center [198, 136] width 74 height 5
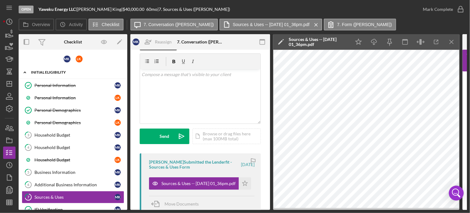
scroll to position [0, 0]
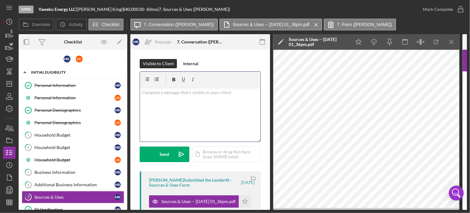
click at [173, 93] on p at bounding box center [200, 92] width 117 height 7
click at [165, 93] on p at bounding box center [200, 92] width 117 height 7
click at [146, 106] on div "v Color teal Color pink Remove color Add row above Add row below Add column bef…" at bounding box center [200, 114] width 120 height 54
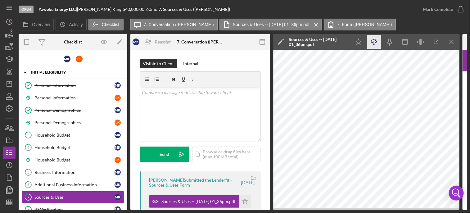
click at [372, 42] on icon "Icon/Download" at bounding box center [374, 42] width 14 height 14
click at [244, 203] on icon "Icon/Star" at bounding box center [244, 201] width 12 height 12
click at [463, 9] on icon "button" at bounding box center [460, 10] width 16 height 16
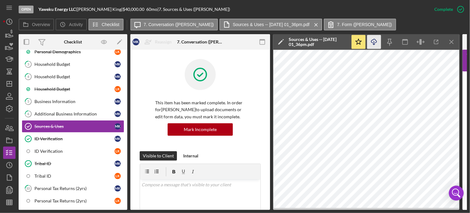
scroll to position [78, 0]
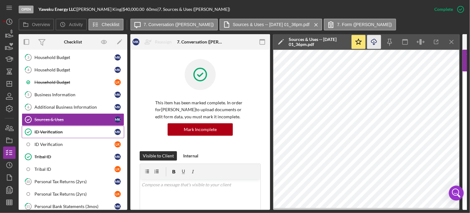
click at [54, 129] on div "ID Verification" at bounding box center [74, 131] width 80 height 5
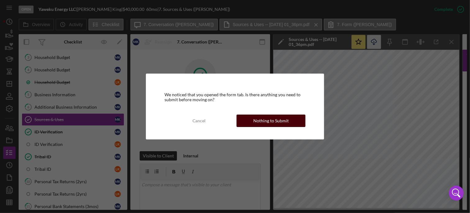
click at [250, 120] on button "Nothing to Submit" at bounding box center [270, 120] width 69 height 12
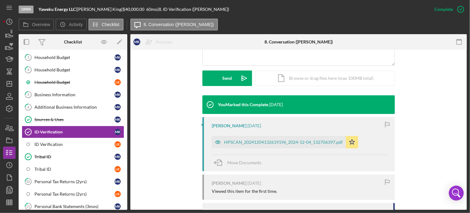
scroll to position [163, 0]
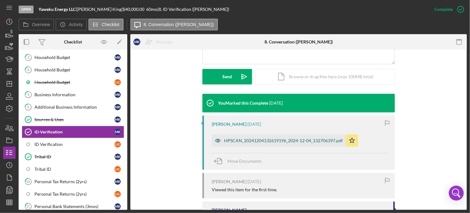
click at [296, 138] on div "HPSCAN_20241204132619196_2024-12-04_132706397.pdf" at bounding box center [283, 140] width 118 height 5
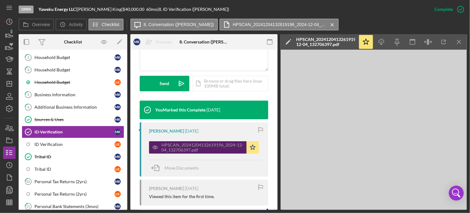
scroll to position [170, 0]
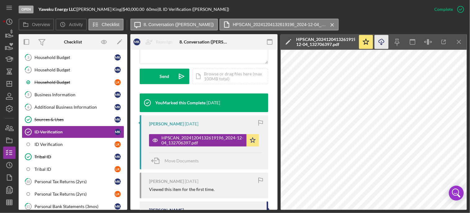
click at [380, 44] on polyline "button" at bounding box center [381, 44] width 2 height 1
click at [51, 144] on div "ID Verification" at bounding box center [74, 144] width 80 height 5
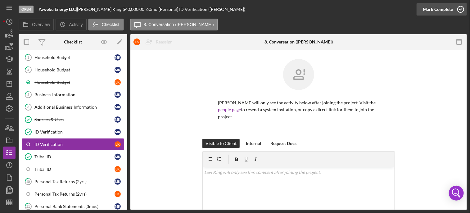
click at [458, 7] on icon "button" at bounding box center [460, 10] width 16 height 16
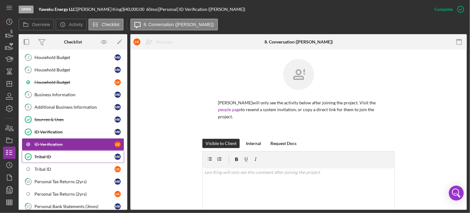
click at [56, 156] on div "Tribal ID" at bounding box center [74, 156] width 80 height 5
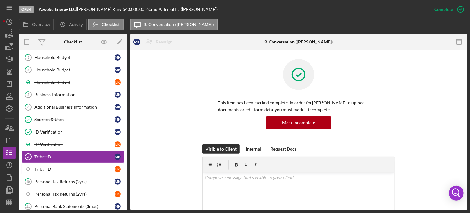
click at [66, 167] on div "Tribal ID" at bounding box center [74, 169] width 80 height 5
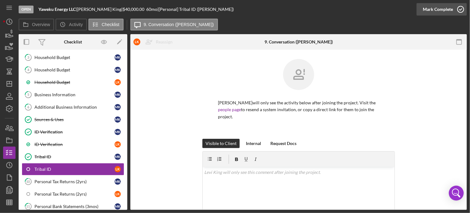
click at [460, 9] on icon "button" at bounding box center [460, 10] width 16 height 16
click at [64, 181] on div "Personal Tax Returns (2yrs)" at bounding box center [74, 181] width 80 height 5
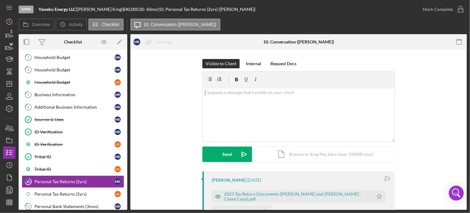
drag, startPoint x: 465, startPoint y: 63, endPoint x: 470, endPoint y: 100, distance: 37.6
click at [469, 100] on html "Open Yaweku Energy LLC | [PERSON_NAME] | $40,000.00 60 mo | 10. Personal Tax Re…" at bounding box center [235, 106] width 470 height 213
drag, startPoint x: 470, startPoint y: 100, endPoint x: 461, endPoint y: 122, distance: 24.0
click at [461, 122] on div "Visible to Client Internal Request Docs v Color teal Color pink Remove color Ad…" at bounding box center [298, 198] width 336 height 297
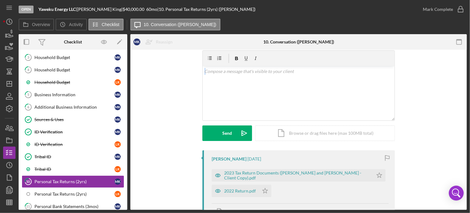
scroll to position [25, 0]
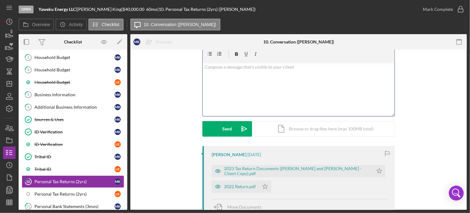
click at [270, 73] on div "v Color teal Color pink Remove color Add row above Add row below Add column bef…" at bounding box center [299, 89] width 192 height 54
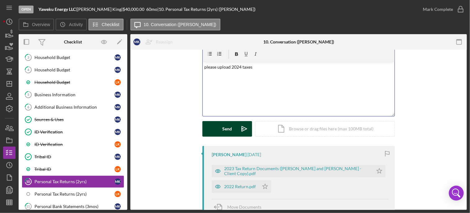
click at [233, 127] on button "Send Icon/icon-invite-send" at bounding box center [227, 129] width 50 height 16
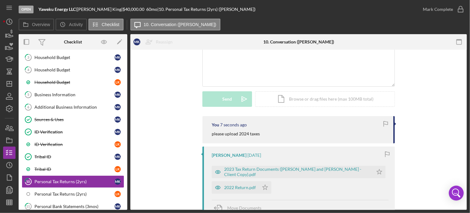
scroll to position [56, 0]
click at [301, 171] on div "2023 Tax Return Documents ([PERSON_NAME] and [PERSON_NAME] - Client Copy).pdf" at bounding box center [297, 171] width 146 height 10
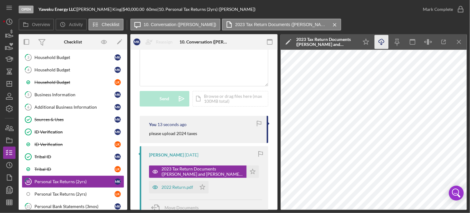
click at [385, 44] on icon "Icon/Download" at bounding box center [381, 42] width 14 height 14
click at [250, 172] on icon "Icon/Star" at bounding box center [252, 171] width 12 height 12
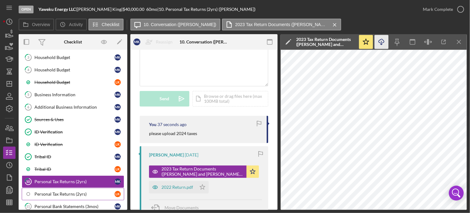
click at [79, 191] on div "Personal Tax Returns (2yrs)" at bounding box center [74, 193] width 80 height 5
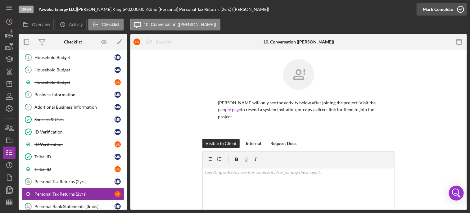
click at [459, 8] on icon "button" at bounding box center [460, 10] width 16 height 16
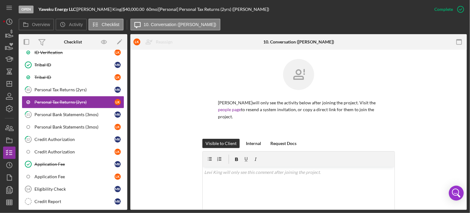
scroll to position [179, 0]
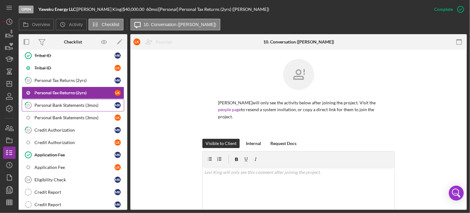
click at [77, 105] on div "Personal Bank Statements (3mos)" at bounding box center [74, 105] width 80 height 5
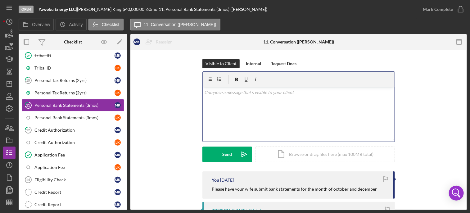
click at [284, 89] on p at bounding box center [298, 92] width 188 height 7
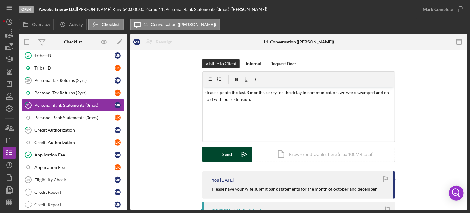
click at [220, 154] on button "Send Icon/icon-invite-send" at bounding box center [227, 154] width 50 height 16
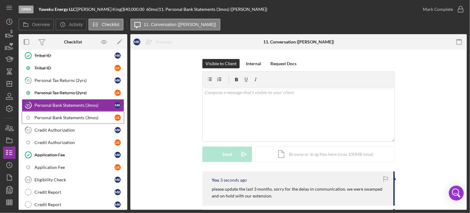
click at [97, 115] on div "Personal Bank Statements (3mos)" at bounding box center [74, 117] width 80 height 5
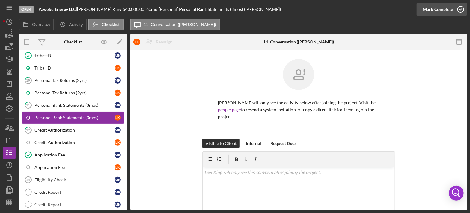
click at [460, 9] on icon "button" at bounding box center [460, 10] width 16 height 16
click at [53, 129] on div "Credit Authorization" at bounding box center [74, 129] width 80 height 5
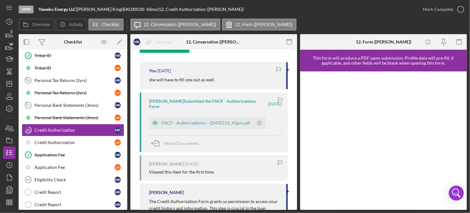
scroll to position [115, 0]
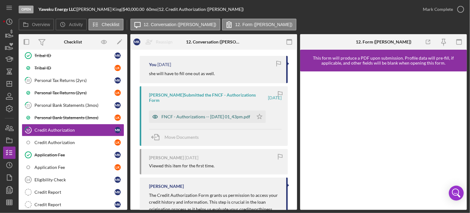
click at [212, 115] on div "FNCF - Authorizations -- [DATE] 01_43pm.pdf" at bounding box center [205, 116] width 89 height 5
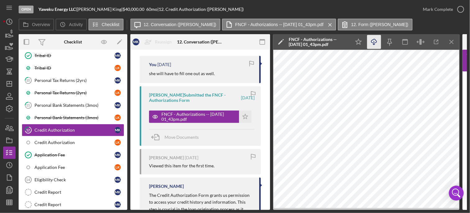
click at [374, 44] on icon "Icon/Download" at bounding box center [374, 42] width 14 height 14
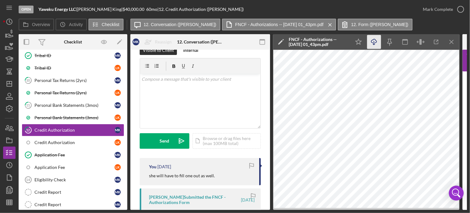
scroll to position [12, 0]
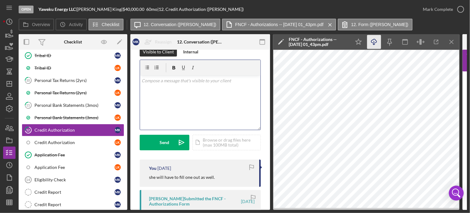
click at [162, 81] on p at bounding box center [200, 80] width 117 height 7
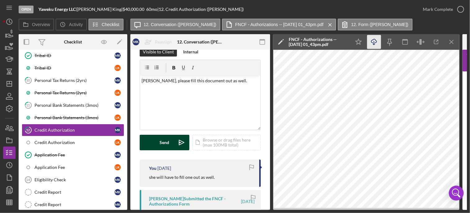
click at [165, 145] on div "Send" at bounding box center [165, 143] width 10 height 16
